Goal: Information Seeking & Learning: Learn about a topic

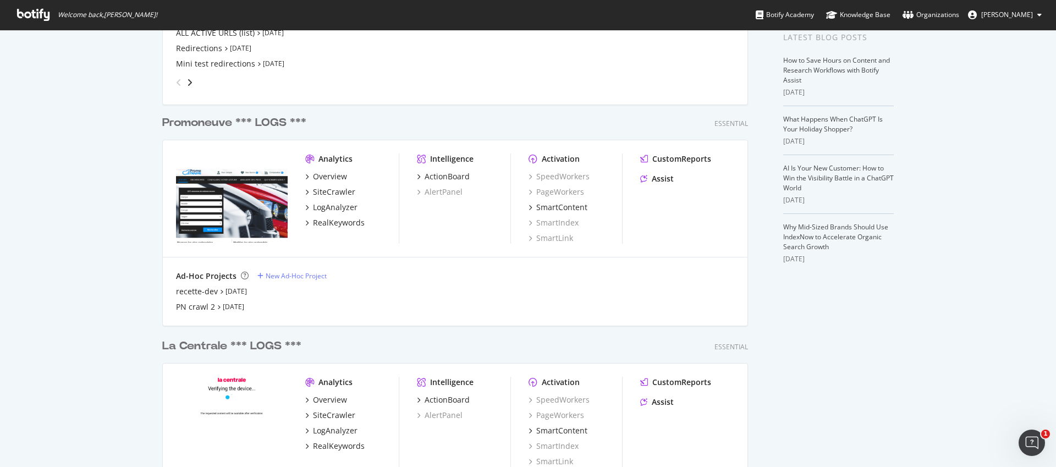
scroll to position [228, 0]
click at [201, 266] on div "Ad-Hoc Projects New Ad-Hoc Project recette-dev [DATE] PN crawl 2 [DATE]" at bounding box center [455, 290] width 585 height 68
click at [205, 307] on div "PN crawl 2" at bounding box center [195, 305] width 39 height 11
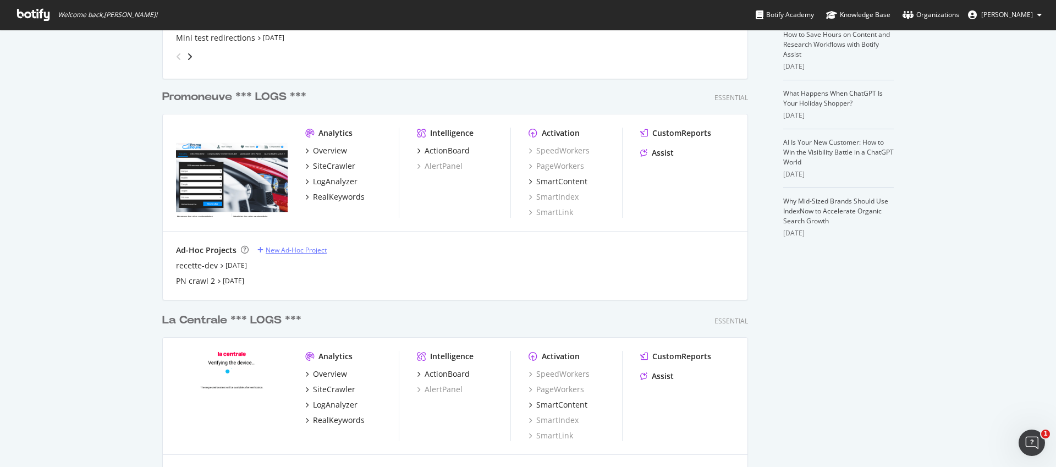
scroll to position [271, 0]
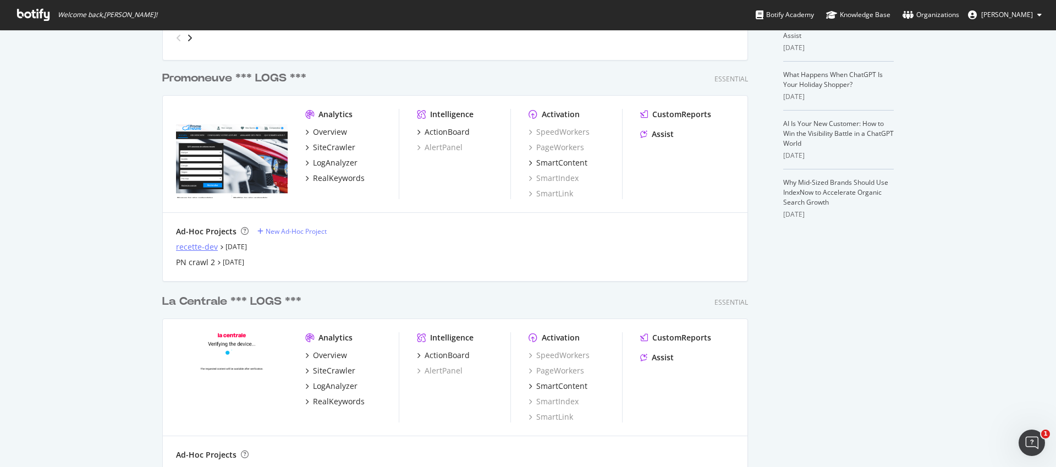
click at [181, 250] on div "recette-dev" at bounding box center [197, 246] width 42 height 11
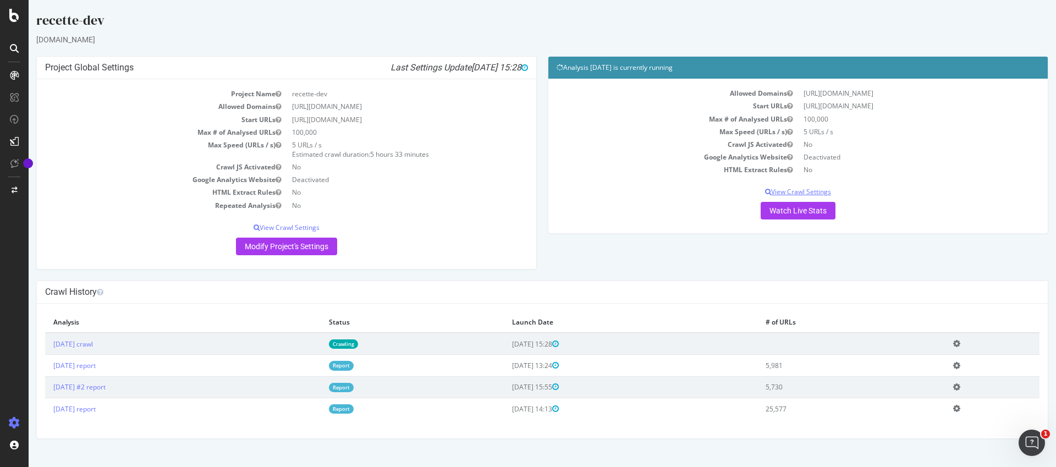
click at [793, 190] on p "View Crawl Settings" at bounding box center [798, 191] width 483 height 9
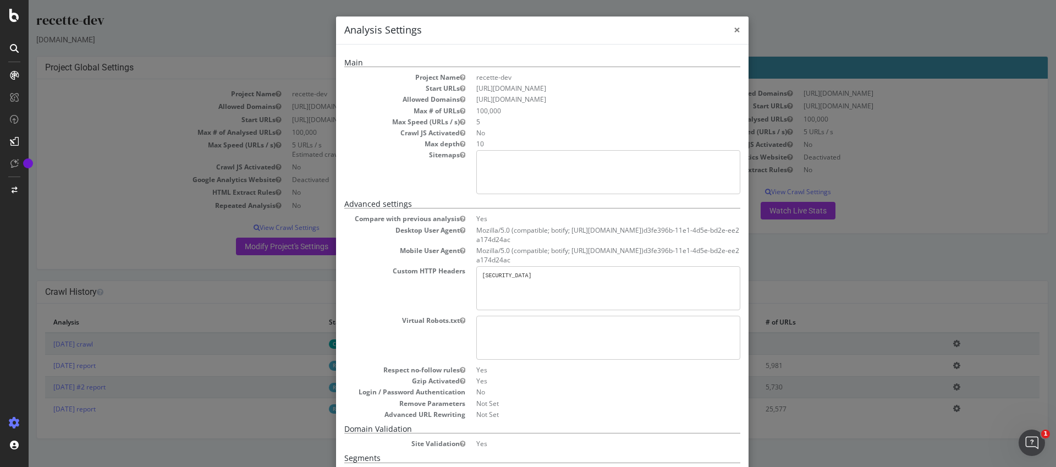
click at [734, 28] on span "×" at bounding box center [737, 29] width 7 height 15
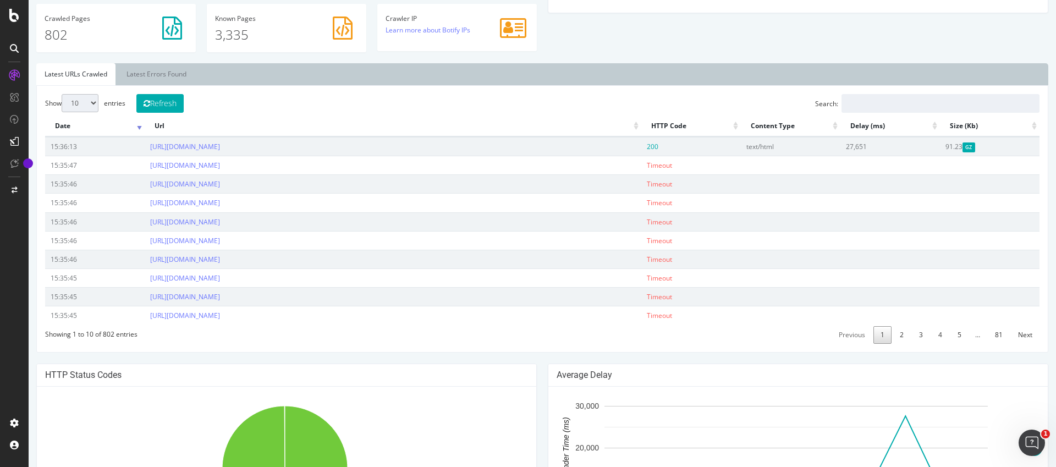
scroll to position [318, 0]
click at [220, 164] on link "[URL][DOMAIN_NAME]" at bounding box center [185, 163] width 70 height 9
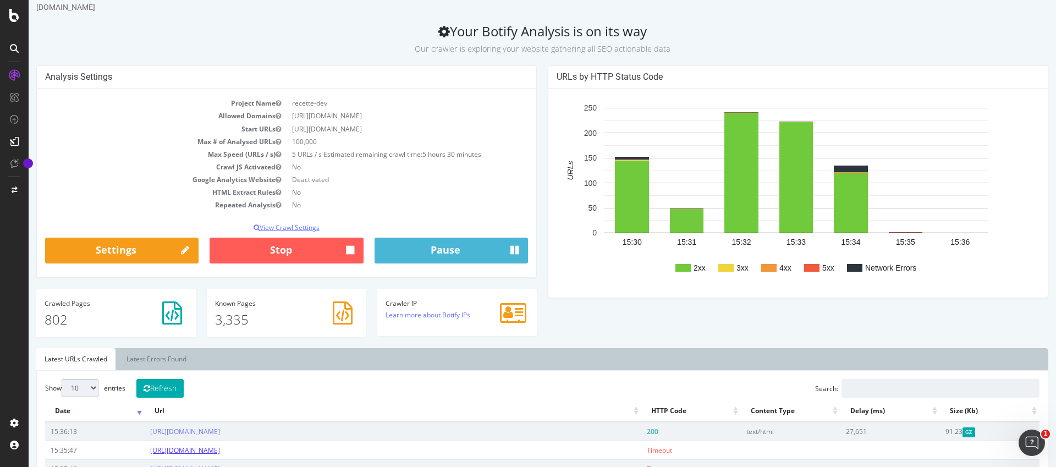
scroll to position [29, 0]
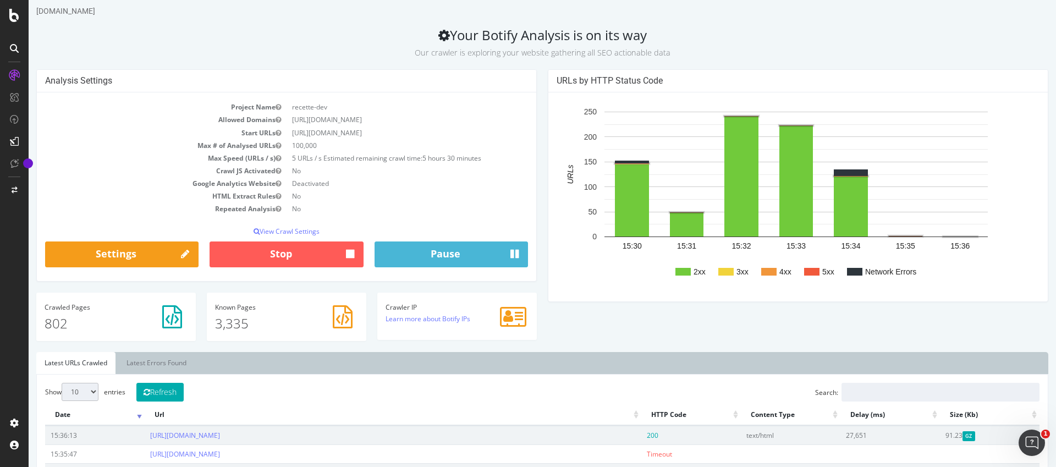
click at [804, 273] on rect "A chart." at bounding box center [811, 272] width 15 height 8
click at [805, 272] on rect "A chart." at bounding box center [811, 272] width 15 height 8
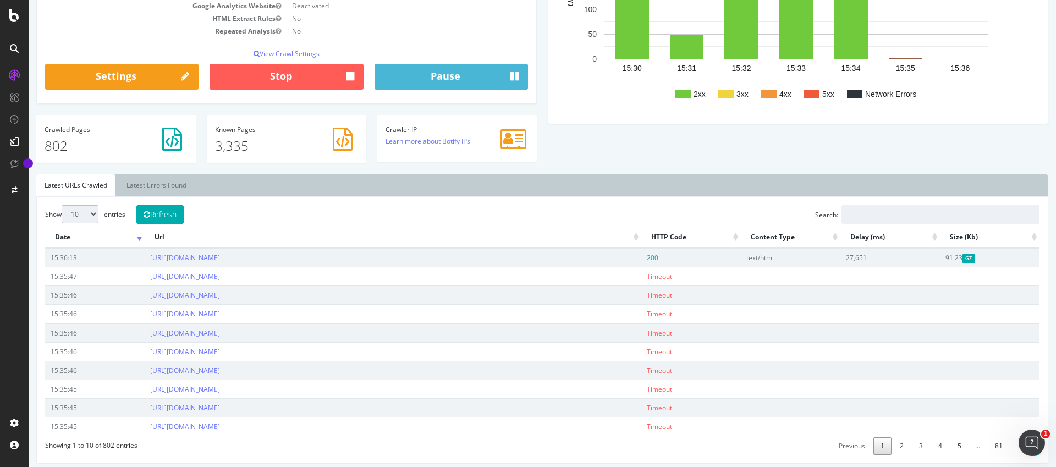
scroll to position [204, 0]
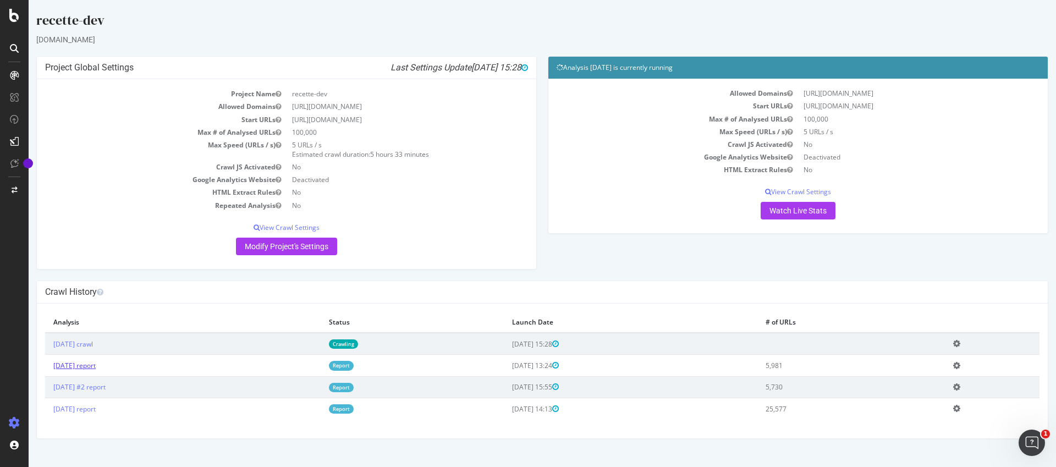
click at [87, 362] on link "[DATE] report" at bounding box center [74, 365] width 42 height 9
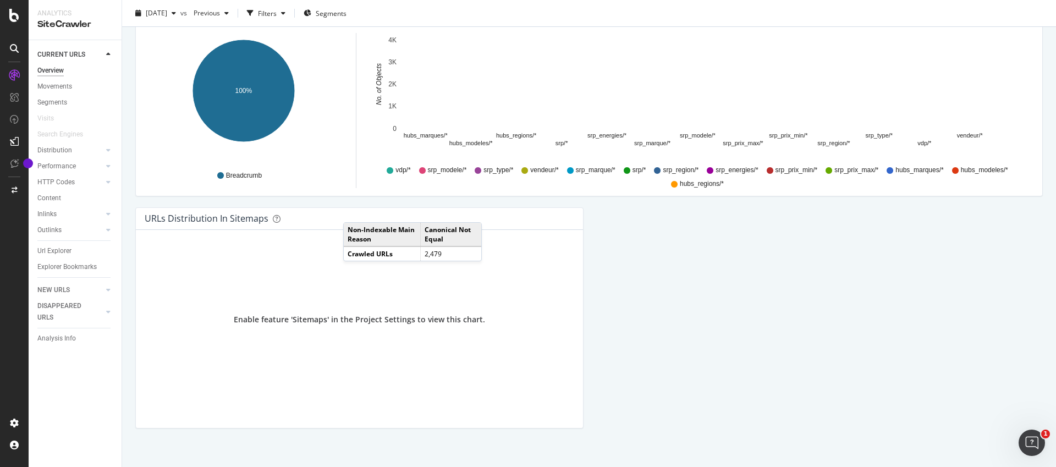
scroll to position [1128, 0]
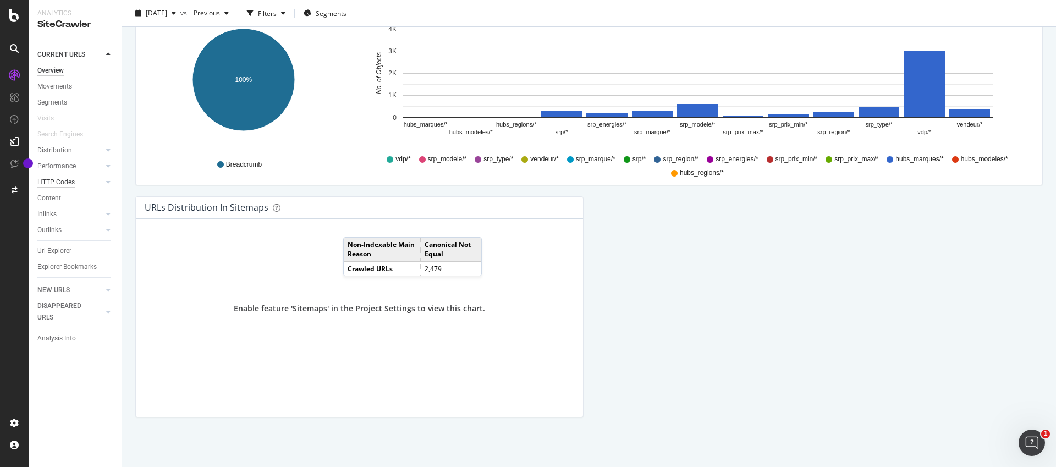
click at [67, 180] on div "HTTP Codes" at bounding box center [55, 183] width 37 height 12
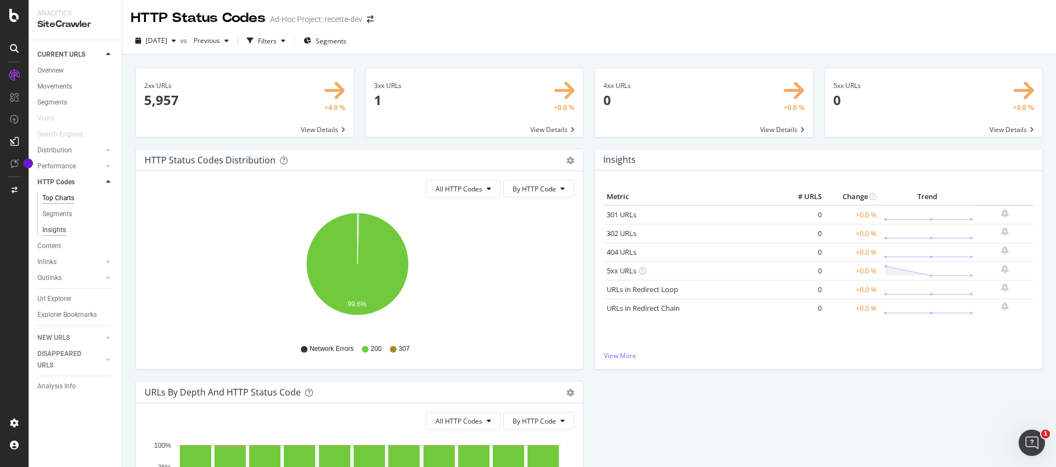
click at [51, 232] on div "Insights" at bounding box center [54, 230] width 24 height 12
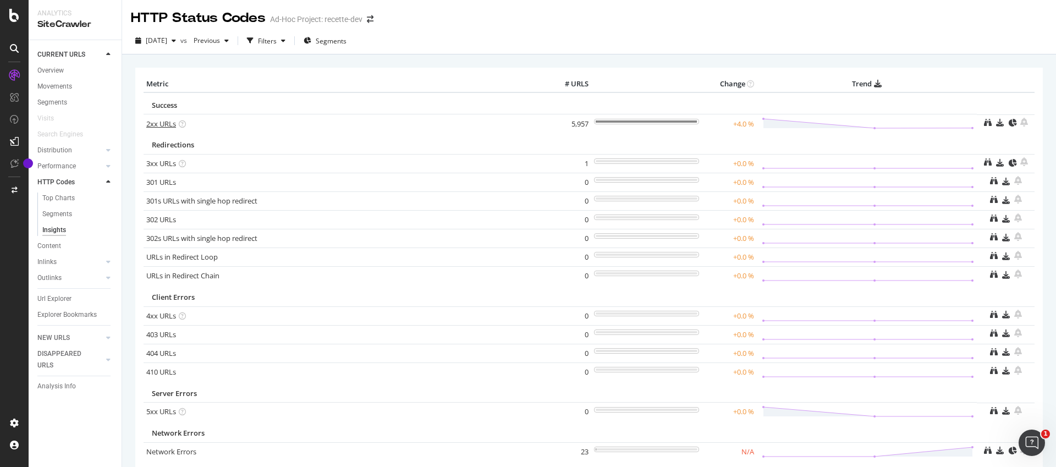
click at [163, 126] on link "2xx URLs" at bounding box center [161, 124] width 30 height 10
